Goal: Task Accomplishment & Management: Complete application form

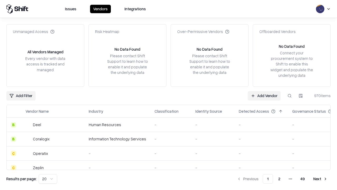
click at [264, 95] on link "Add Vendor" at bounding box center [264, 95] width 33 height 9
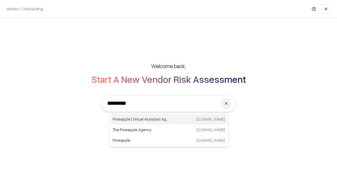
click at [169, 119] on div "Pineapple | Virtual Assistant Agency trypineapple.com" at bounding box center [169, 119] width 116 height 11
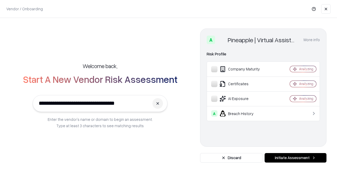
type input "**********"
click at [296, 158] on button "Initiate Assessment" at bounding box center [296, 157] width 62 height 9
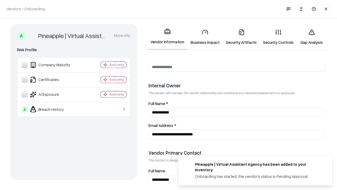
scroll to position [273, 0]
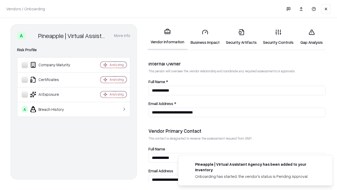
click at [241, 37] on link "Security Artifacts" at bounding box center [241, 37] width 37 height 25
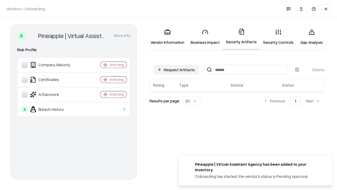
click at [176, 70] on button "Request Artifacts" at bounding box center [176, 69] width 46 height 9
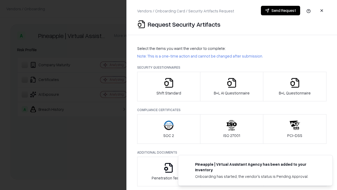
click at [295, 86] on icon "button" at bounding box center [295, 82] width 11 height 11
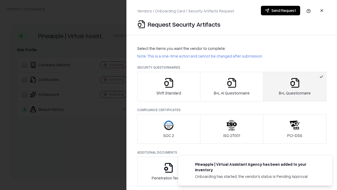
click at [232, 86] on icon "button" at bounding box center [232, 82] width 11 height 11
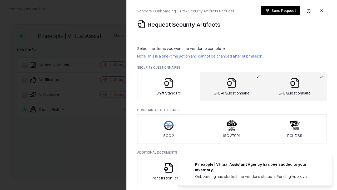
click at [281, 11] on button "Send Request" at bounding box center [280, 10] width 39 height 9
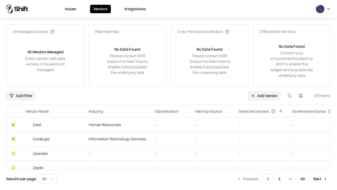
click at [290, 95] on button at bounding box center [289, 95] width 9 height 9
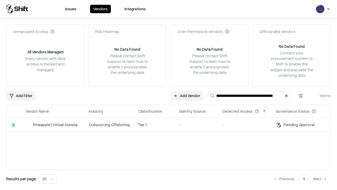
type input "**********"
click at [172, 124] on td "Tier 1" at bounding box center [154, 125] width 41 height 14
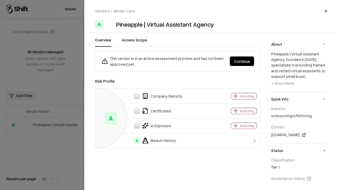
click at [242, 61] on button "Continue" at bounding box center [242, 60] width 24 height 9
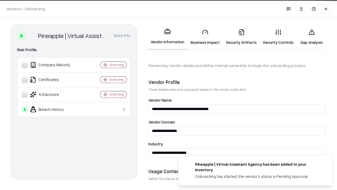
click at [241, 37] on link "Security Artifacts" at bounding box center [241, 37] width 37 height 25
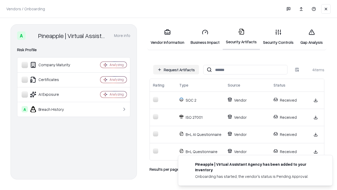
click at [312, 37] on link "Gap Analysis" at bounding box center [312, 37] width 30 height 25
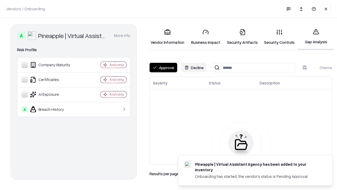
click at [163, 67] on button "Approve" at bounding box center [164, 67] width 28 height 9
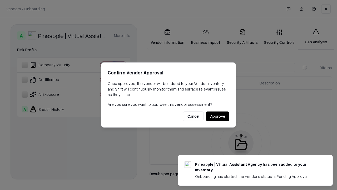
click at [218, 116] on button "Approve" at bounding box center [217, 115] width 23 height 9
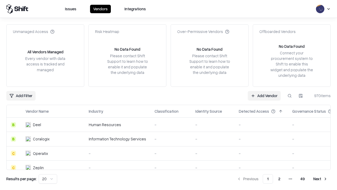
type input "**********"
click at [264, 95] on link "Add Vendor" at bounding box center [264, 95] width 33 height 9
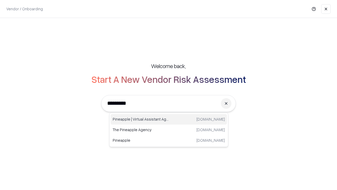
click at [169, 119] on div "Pineapple | Virtual Assistant Agency trypineapple.com" at bounding box center [169, 119] width 116 height 11
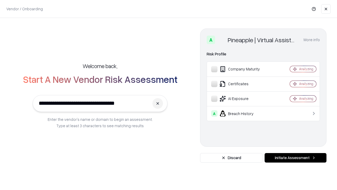
type input "**********"
click at [296, 158] on button "Initiate Assessment" at bounding box center [296, 157] width 62 height 9
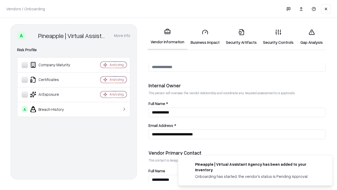
scroll to position [273, 0]
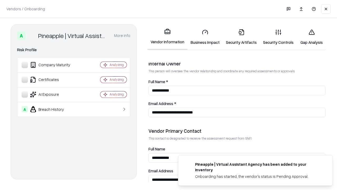
click at [312, 37] on link "Gap Analysis" at bounding box center [312, 37] width 30 height 25
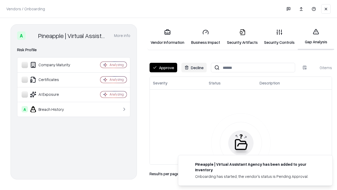
click at [163, 67] on button "Approve" at bounding box center [164, 67] width 28 height 9
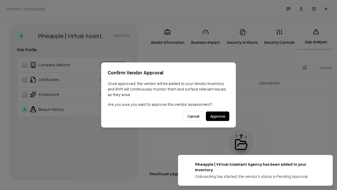
click at [218, 116] on button "Approve" at bounding box center [217, 115] width 23 height 9
